Goal: Transaction & Acquisition: Purchase product/service

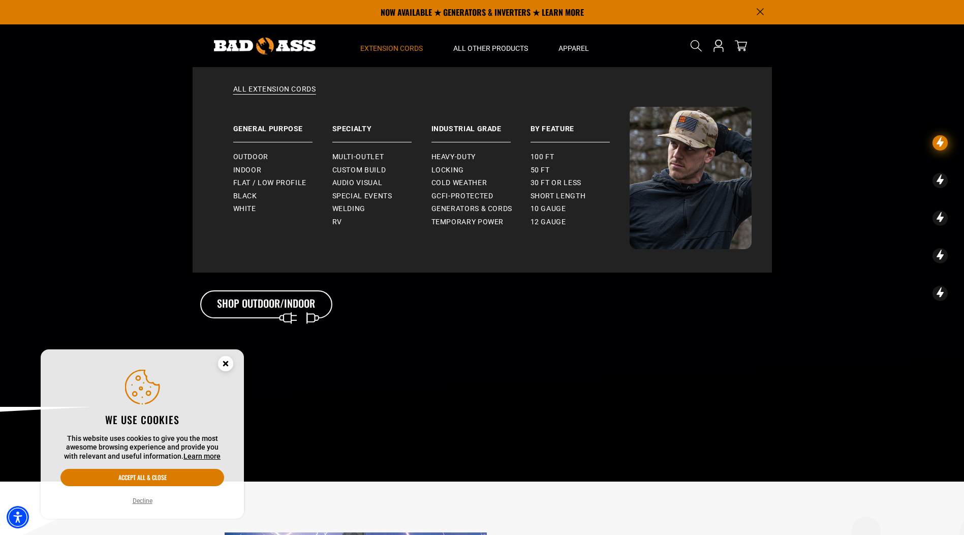
click at [382, 42] on summary "Extension Cords" at bounding box center [391, 45] width 93 height 43
click at [459, 205] on span "Generators & Cords" at bounding box center [472, 208] width 81 height 9
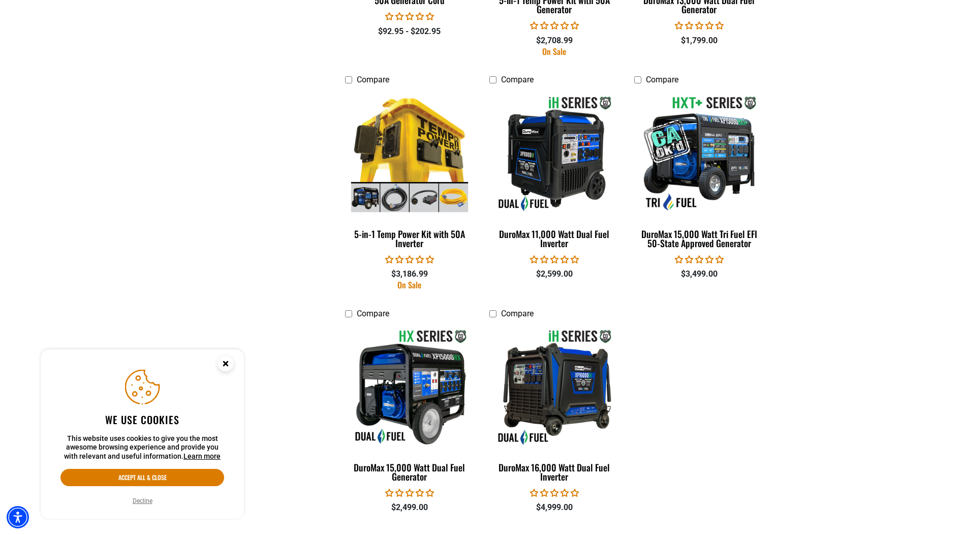
scroll to position [1946, 0]
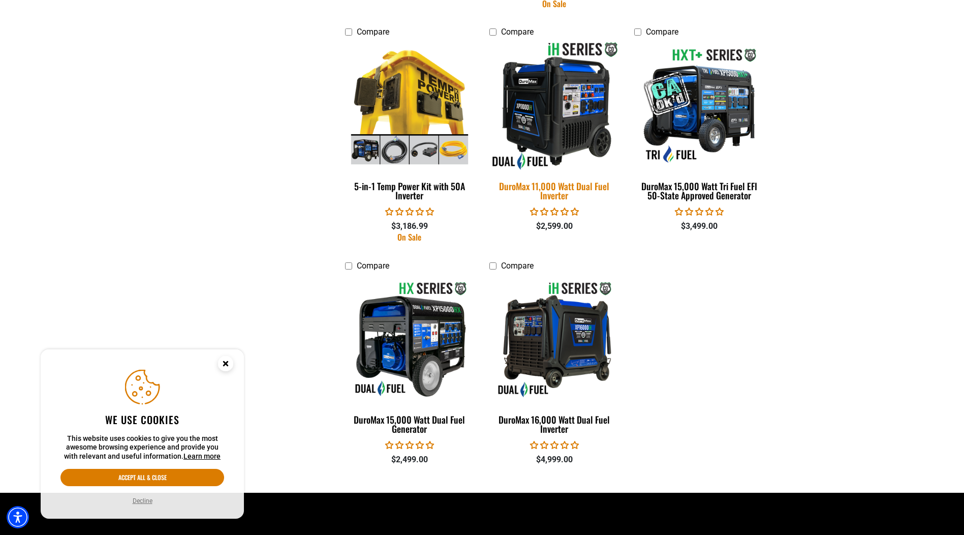
click at [566, 123] on img at bounding box center [554, 106] width 142 height 130
